Goal: Obtain resource: Download file/media

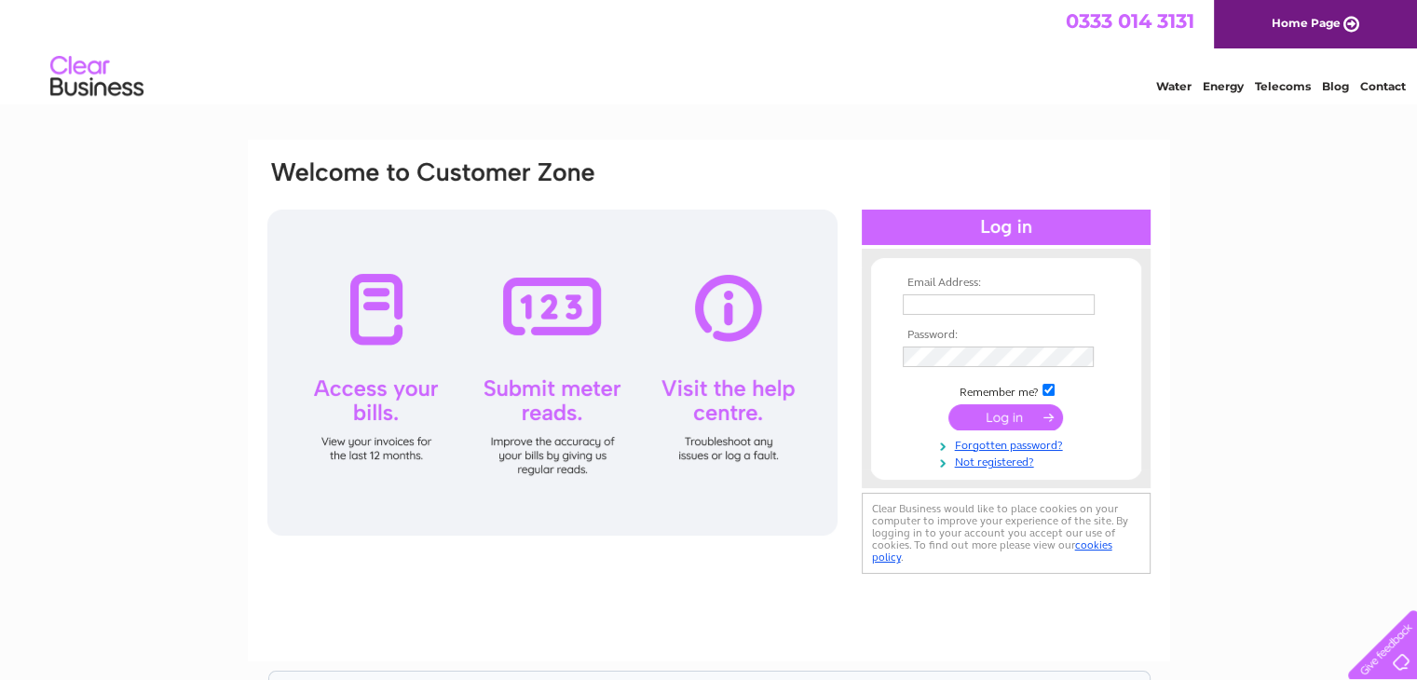
type input "jane.chisholm61@outlook.com"
click at [969, 418] on input "submit" at bounding box center [1006, 417] width 115 height 26
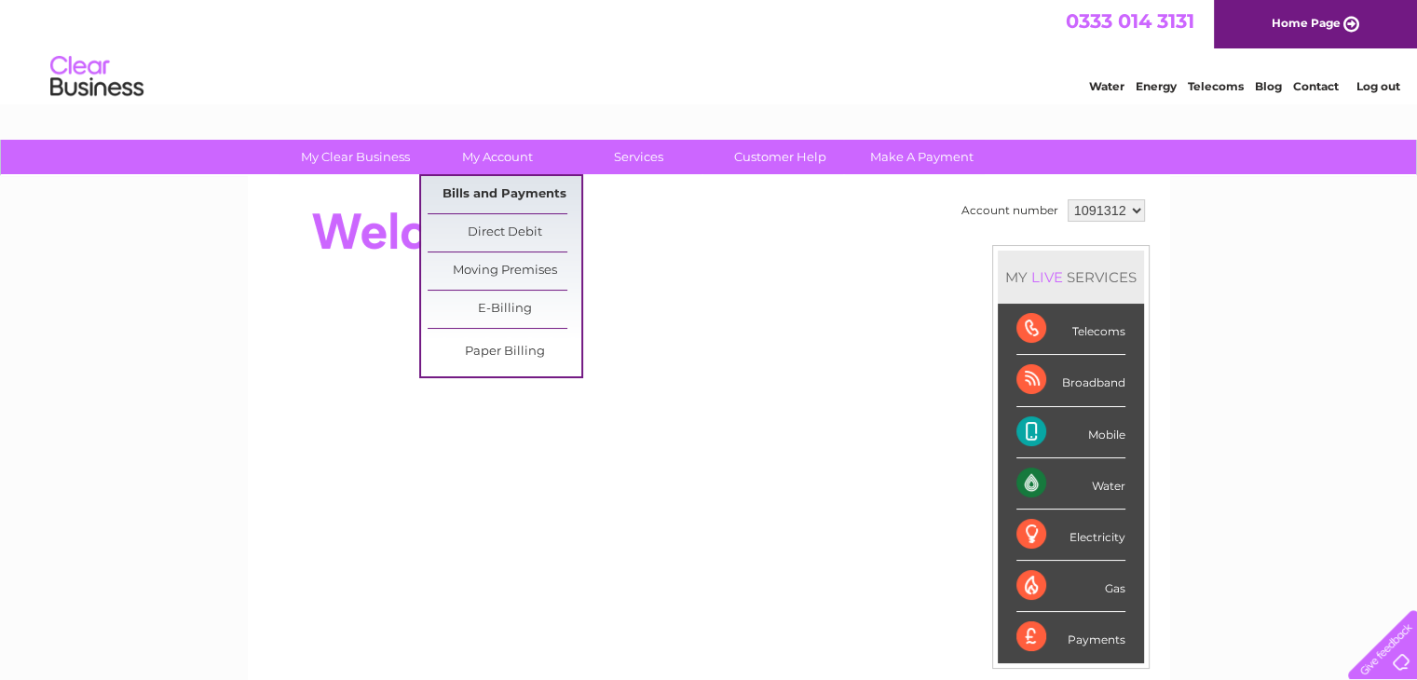
click at [509, 190] on link "Bills and Payments" at bounding box center [505, 194] width 154 height 37
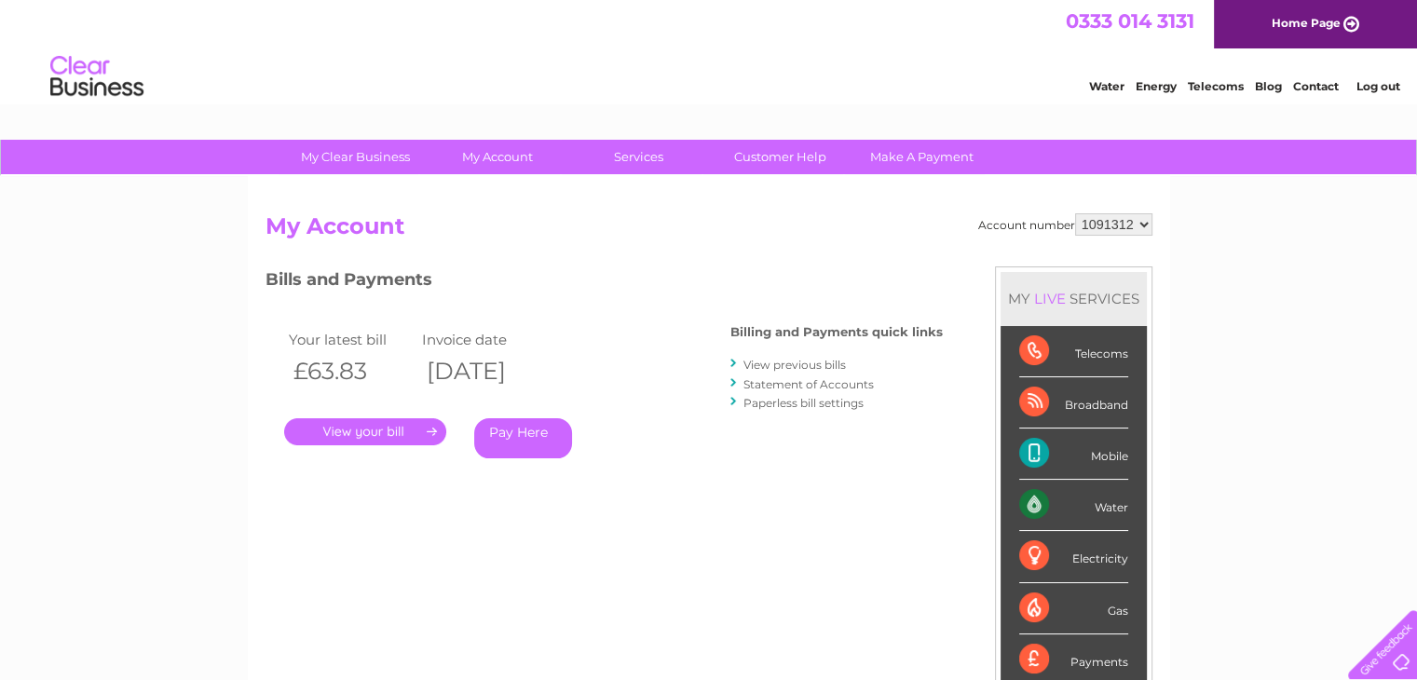
click at [775, 365] on link "View previous bills" at bounding box center [795, 365] width 103 height 14
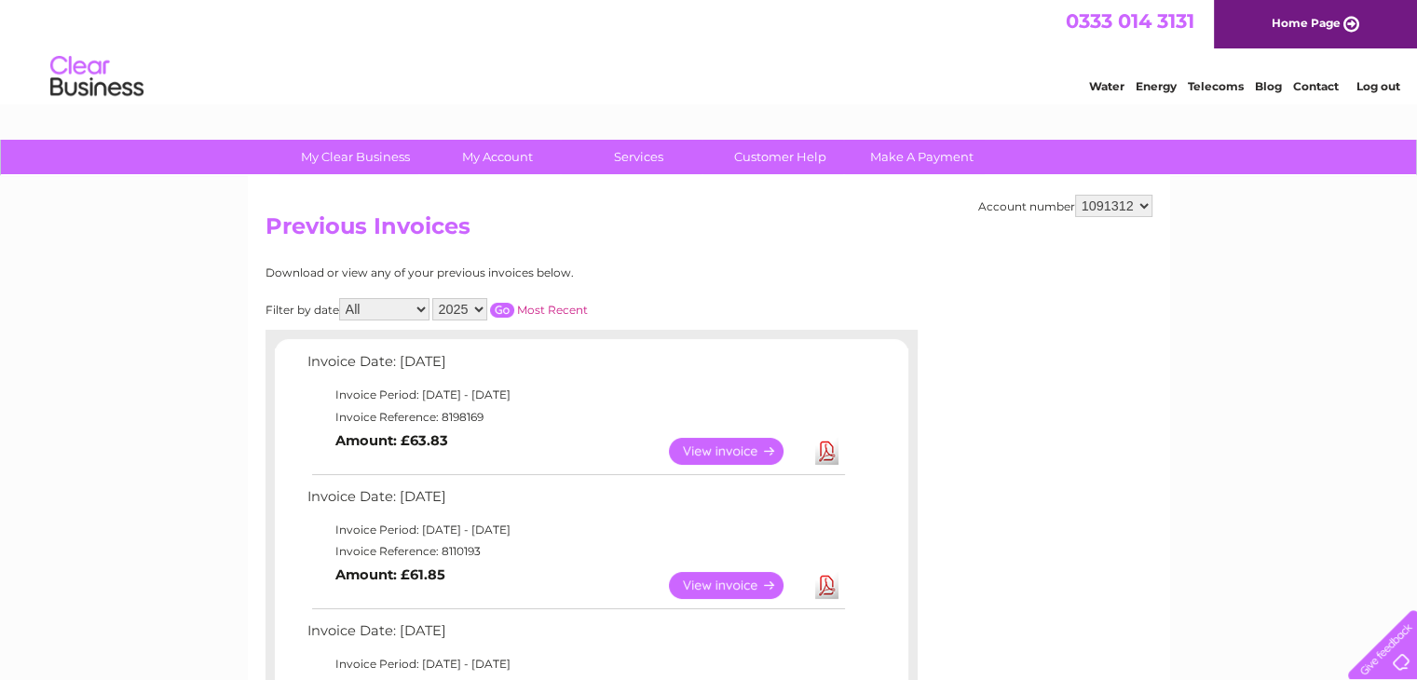
click at [704, 452] on link "View" at bounding box center [737, 451] width 137 height 27
click at [713, 582] on link "View" at bounding box center [737, 585] width 137 height 27
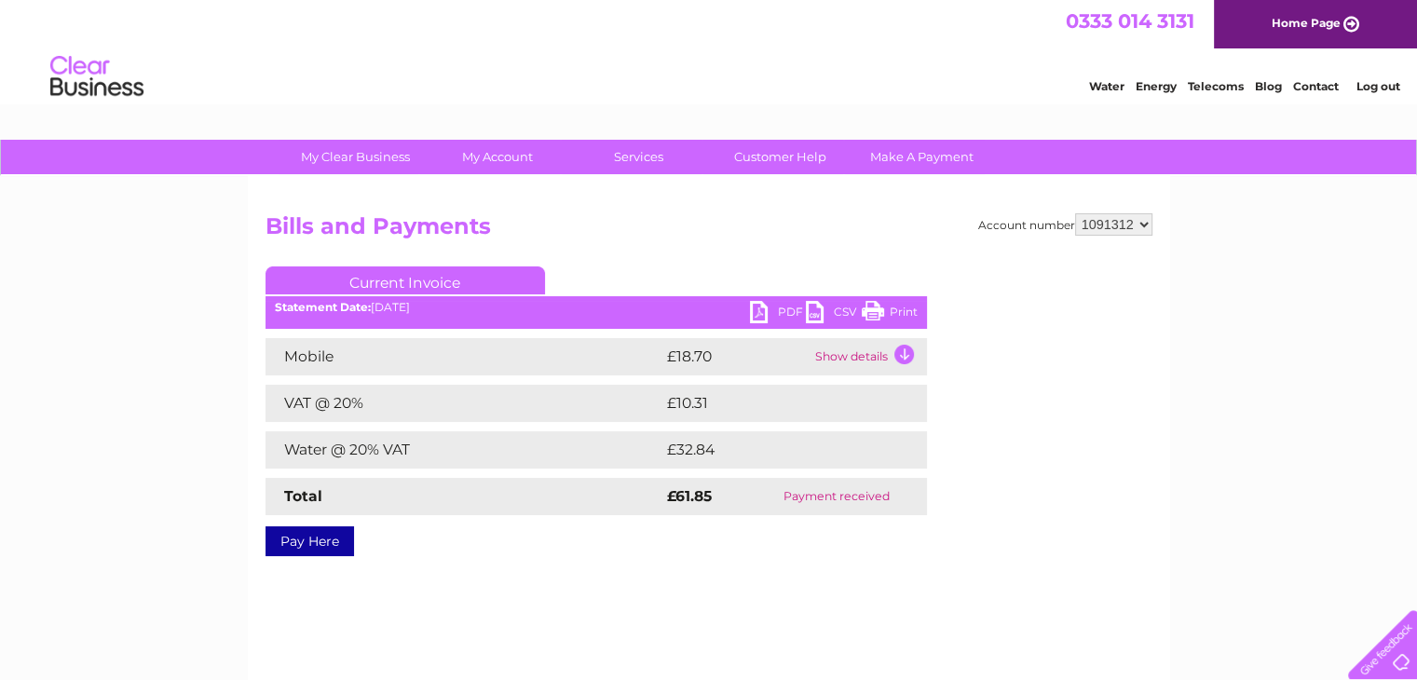
click at [755, 312] on link "PDF" at bounding box center [778, 314] width 56 height 27
click at [1159, 447] on div "Account number 1091312 Bills and Payments Current Invoice PDF CSV Print" at bounding box center [709, 437] width 923 height 522
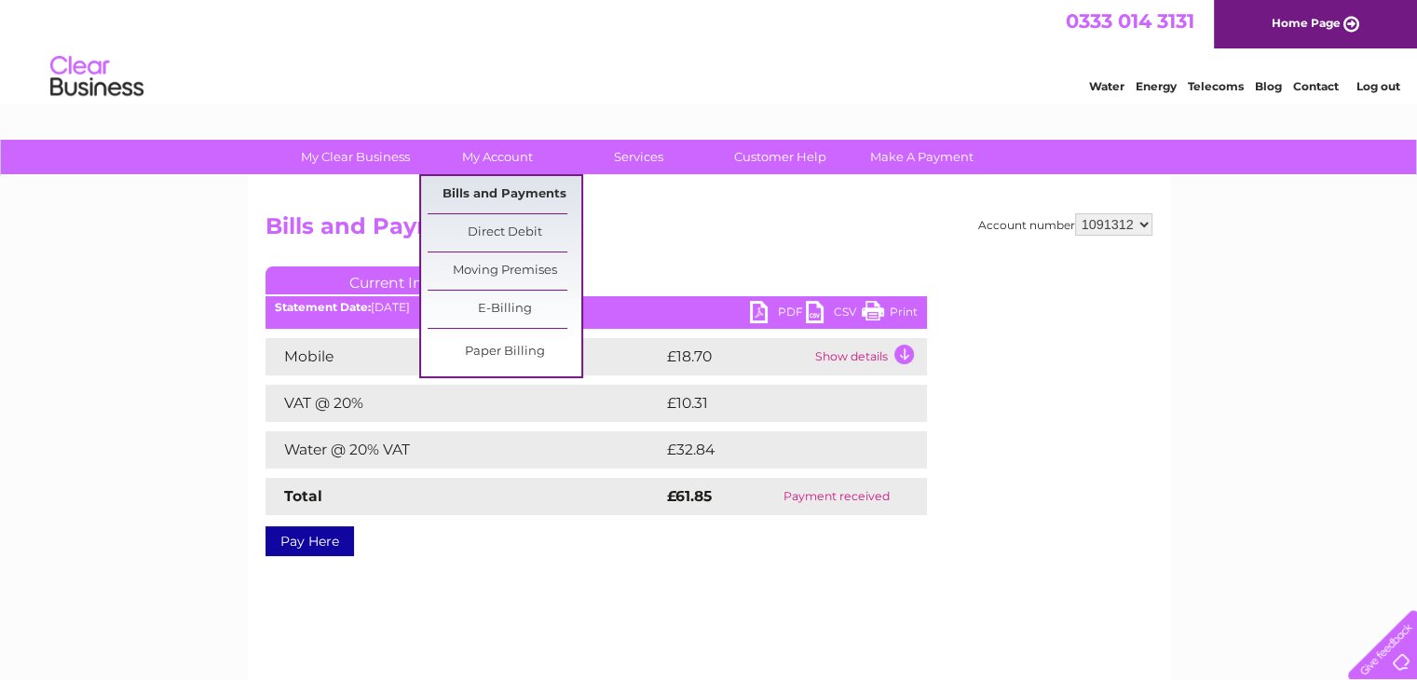
click at [512, 199] on link "Bills and Payments" at bounding box center [505, 194] width 154 height 37
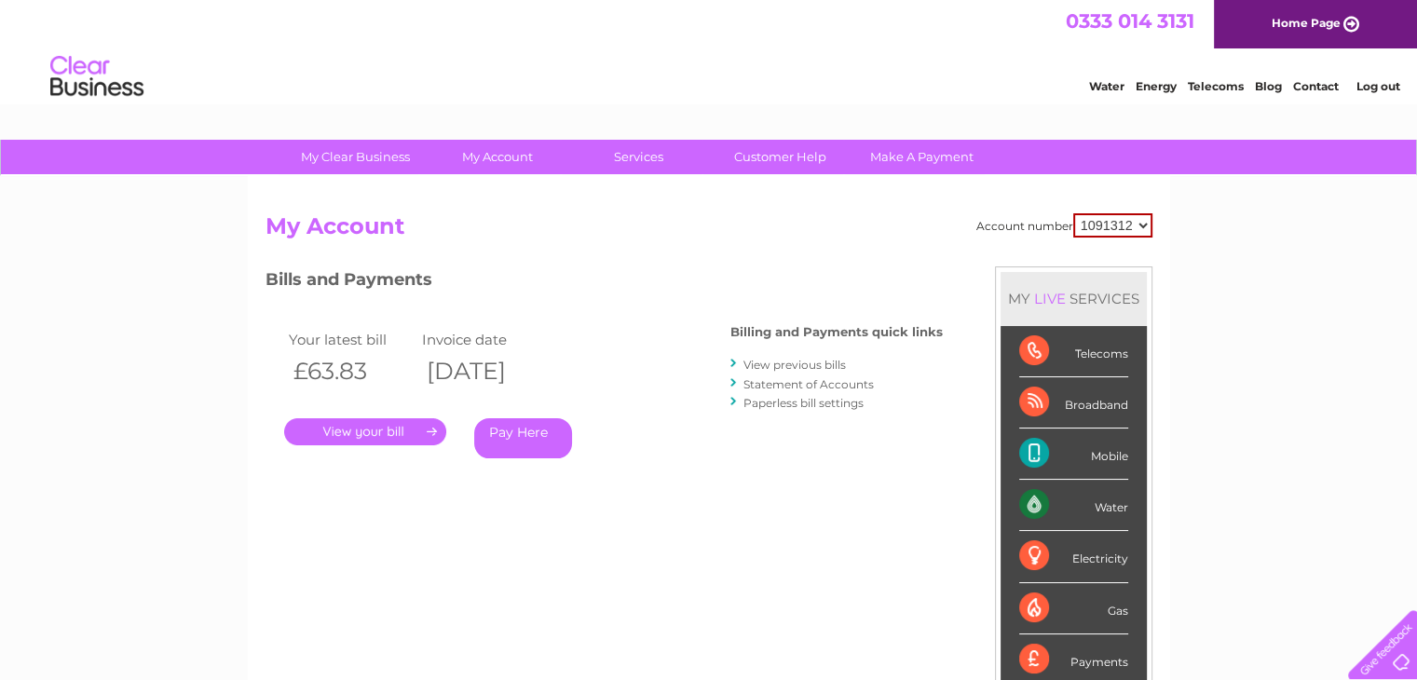
click at [768, 363] on link "View previous bills" at bounding box center [795, 365] width 103 height 14
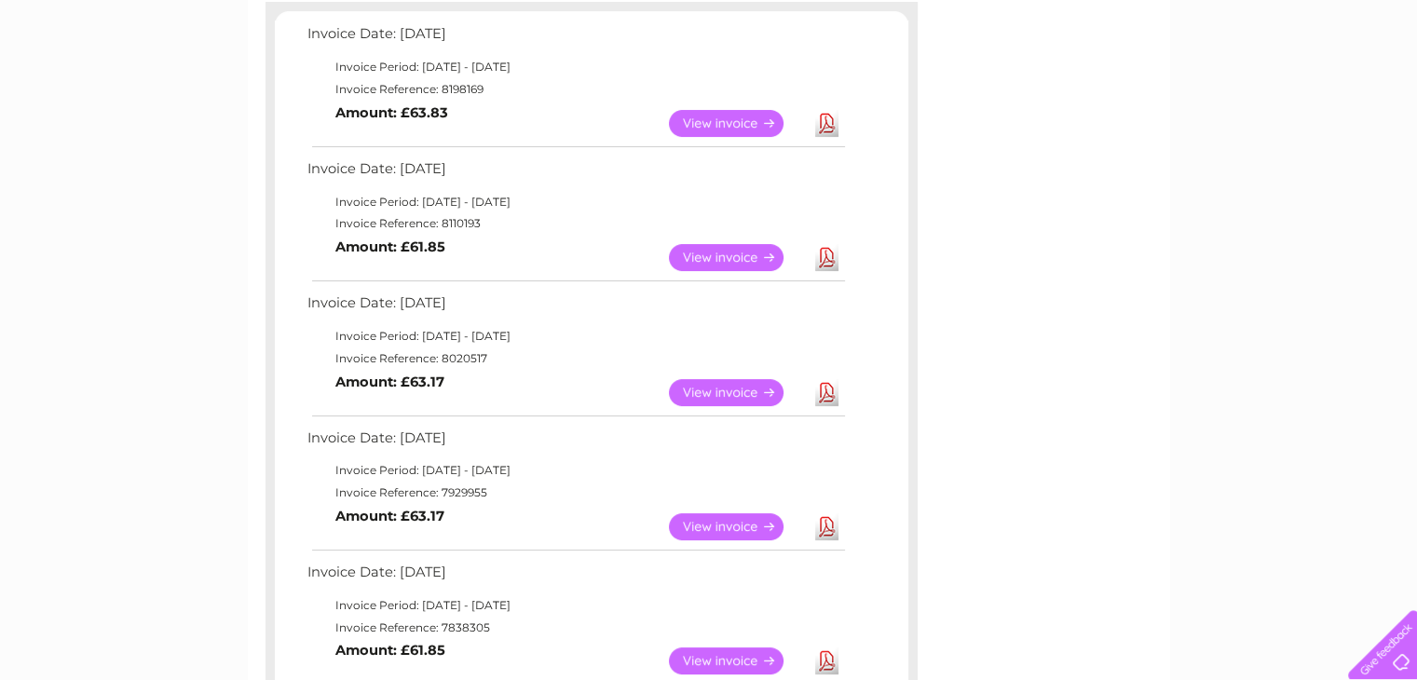
scroll to position [332, 0]
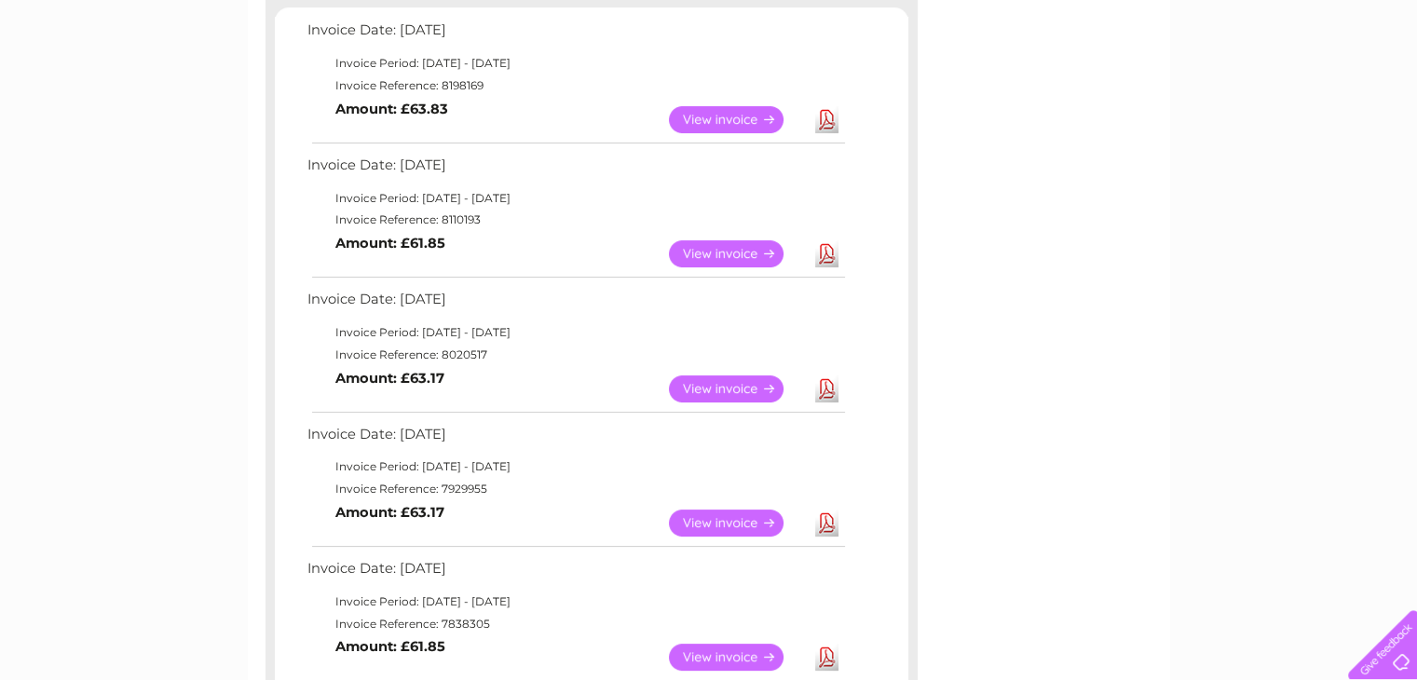
click at [727, 390] on link "View" at bounding box center [737, 389] width 137 height 27
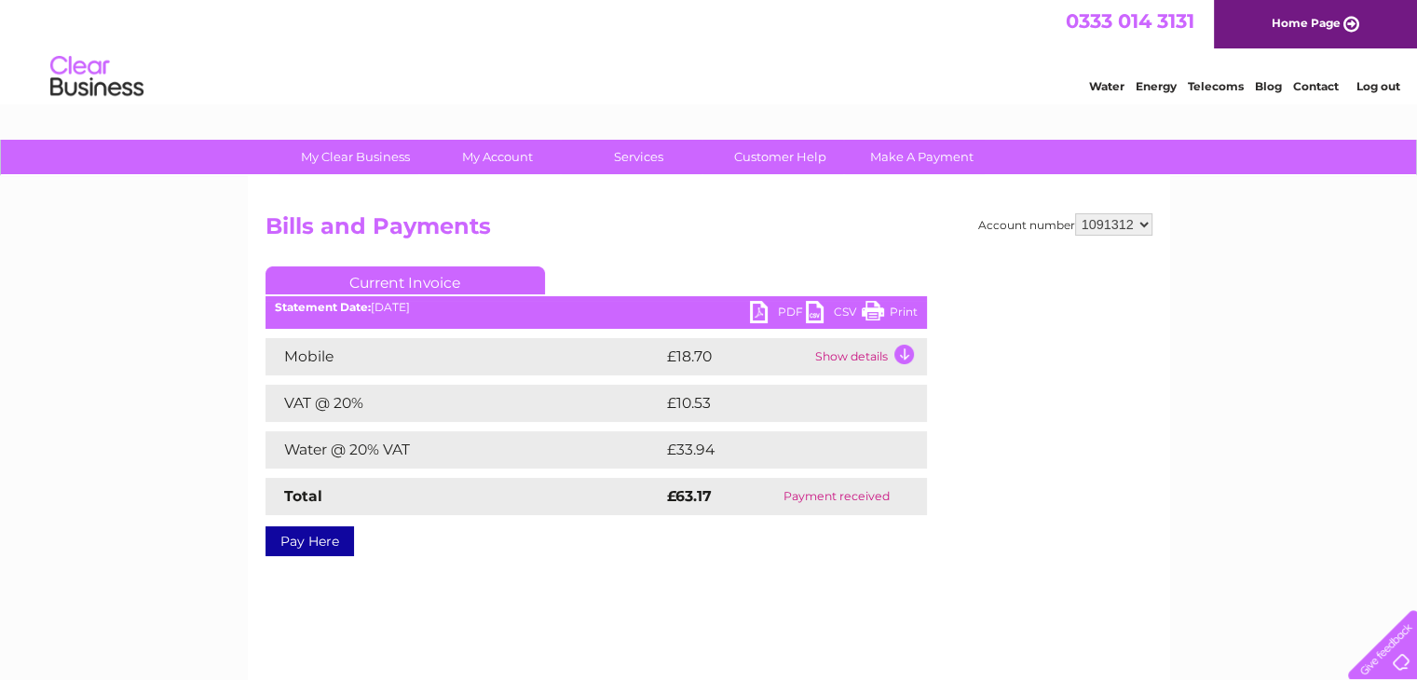
click at [757, 310] on link "PDF" at bounding box center [778, 314] width 56 height 27
click at [500, 157] on link "My Account" at bounding box center [497, 157] width 154 height 34
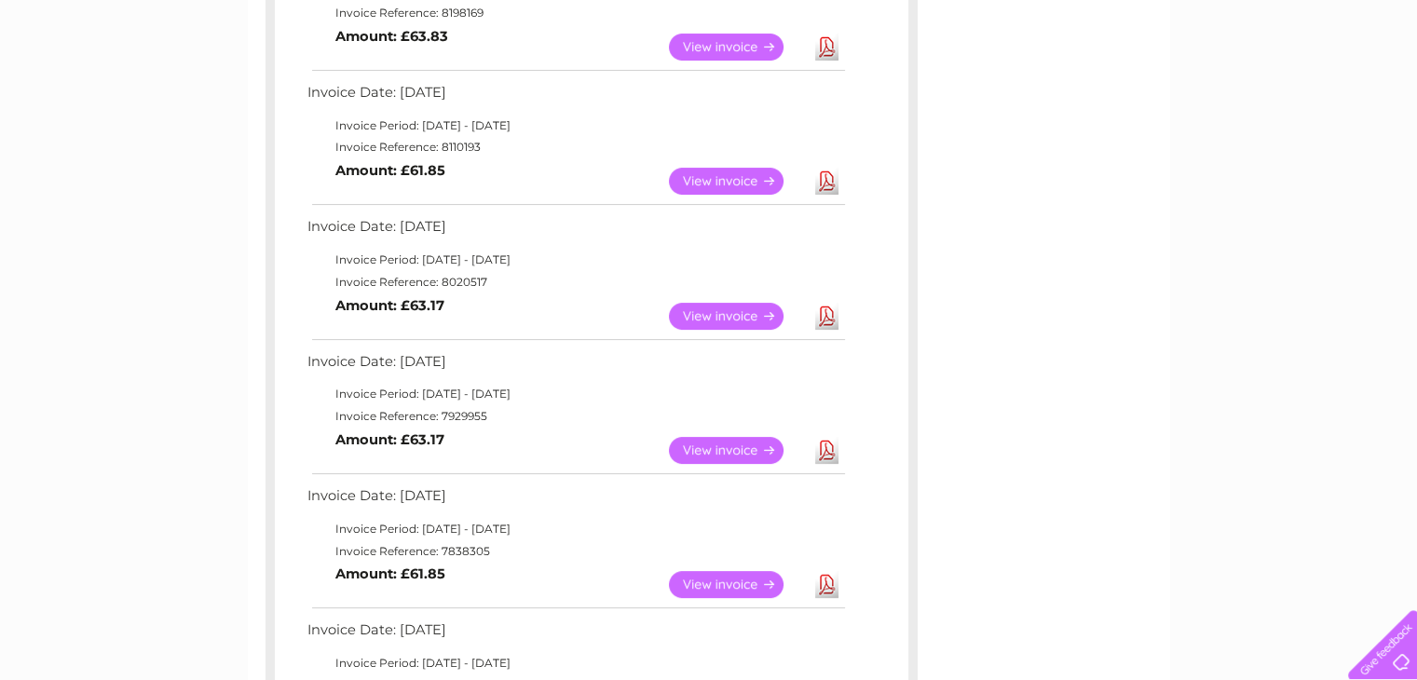
scroll to position [410, 0]
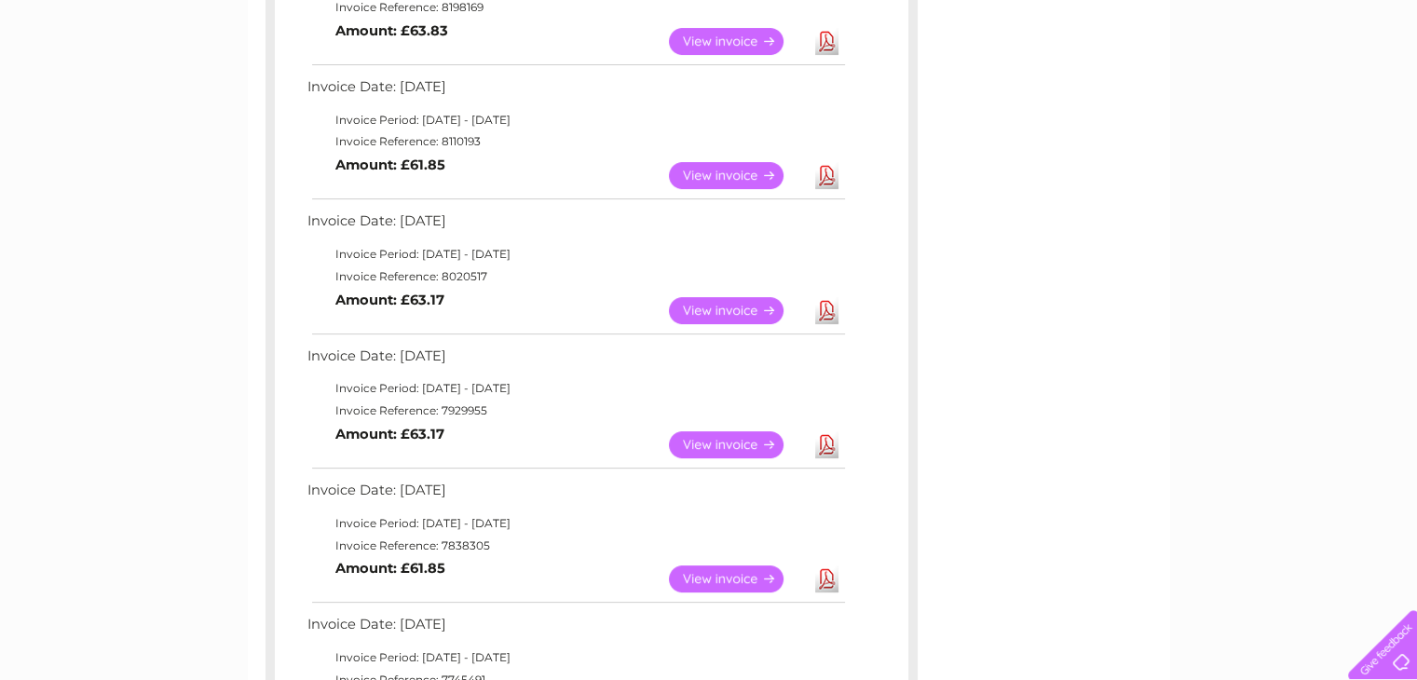
click at [755, 446] on link "View" at bounding box center [737, 444] width 137 height 27
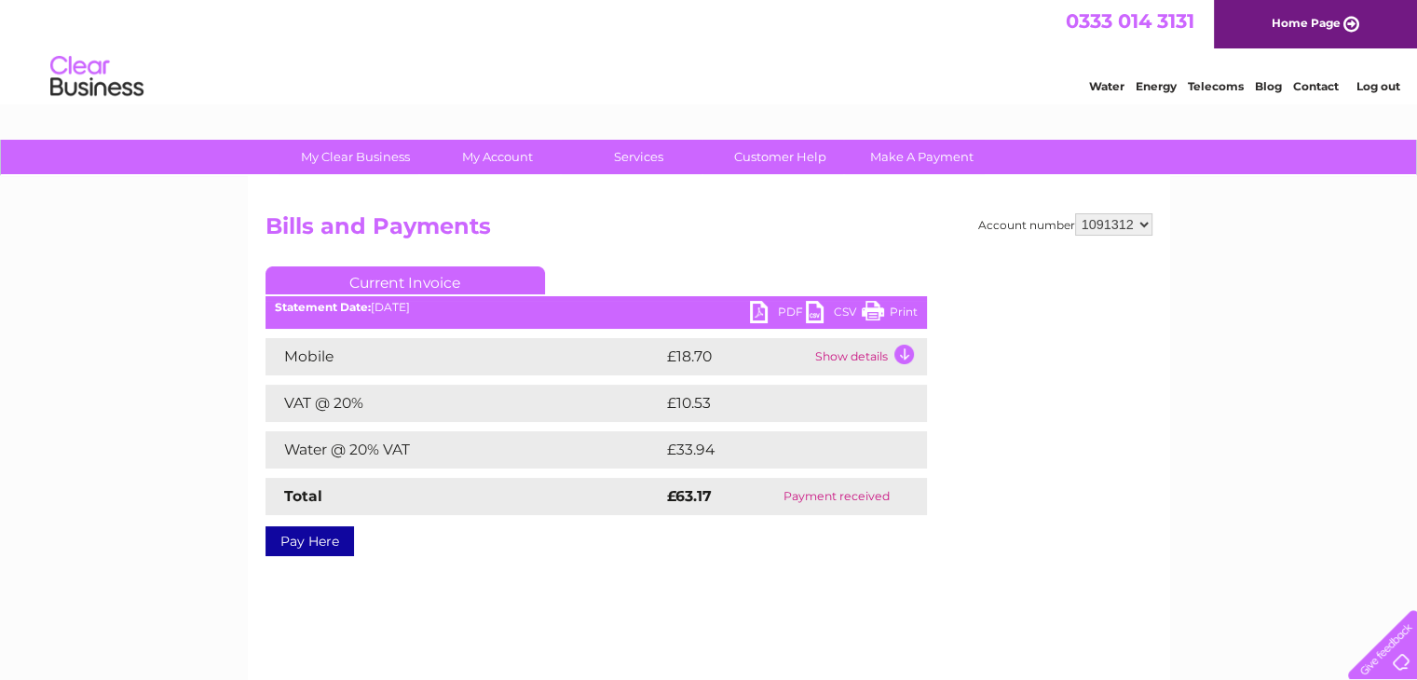
click at [754, 314] on link "PDF" at bounding box center [778, 314] width 56 height 27
click at [760, 317] on link "PDF" at bounding box center [778, 314] width 56 height 27
